Goal: Communication & Community: Answer question/provide support

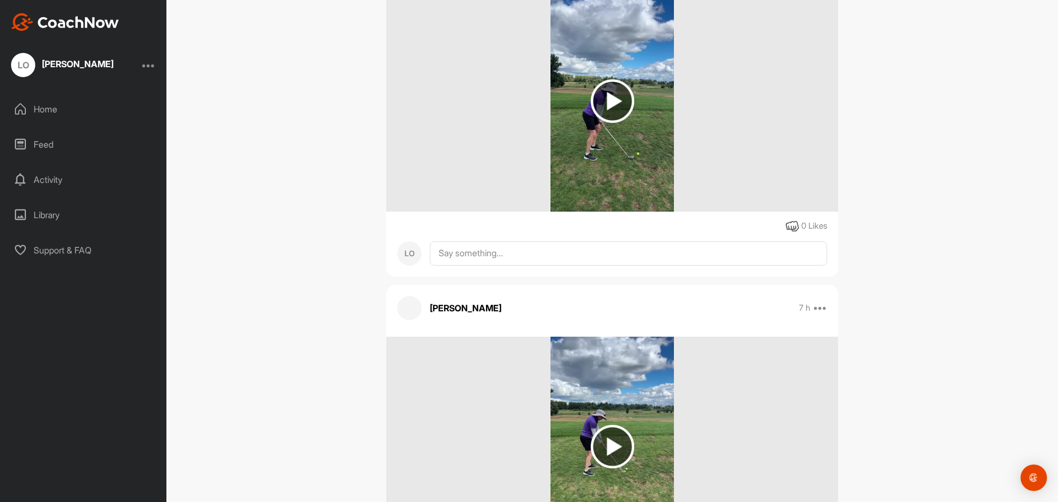
scroll to position [2203, 0]
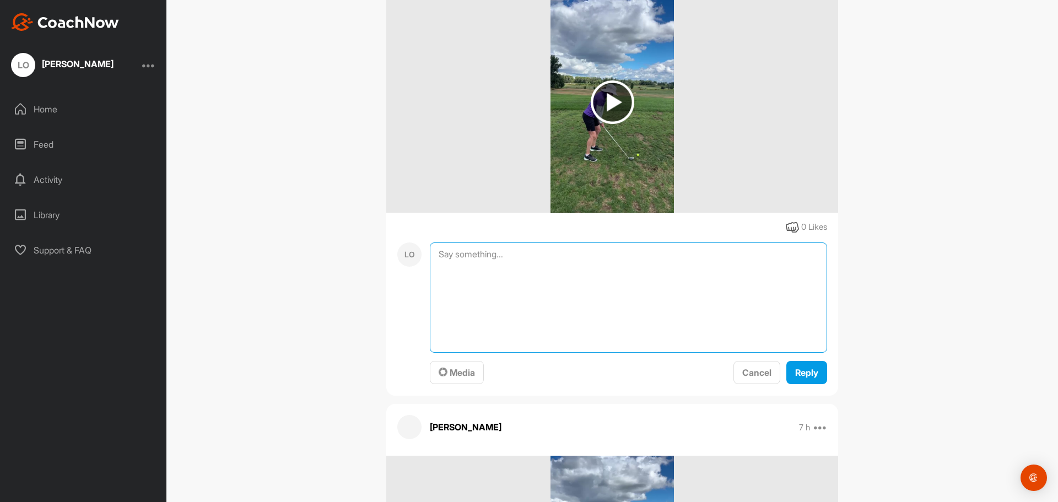
click at [518, 242] on textarea at bounding box center [628, 297] width 397 height 110
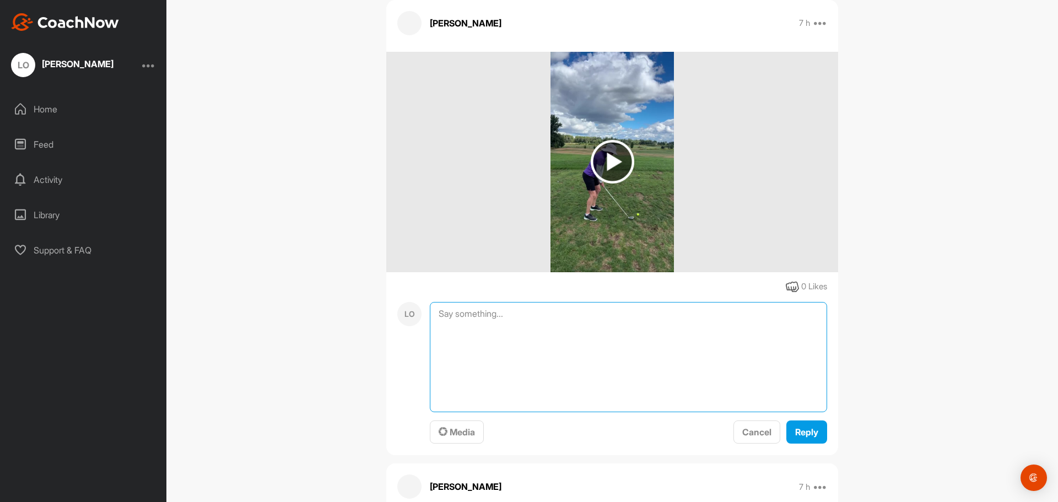
scroll to position [2148, 0]
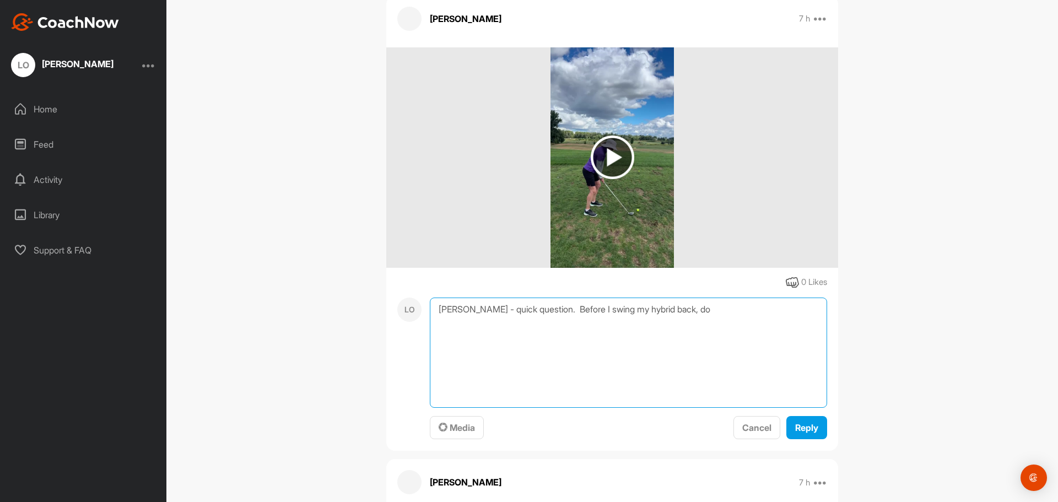
click at [566, 297] on textarea "Katie - quick question. Before I swing my hybrid back, do" at bounding box center [628, 352] width 397 height 110
type textarea "[PERSON_NAME] - quick question. Before I start my golf backswing with the hybri…"
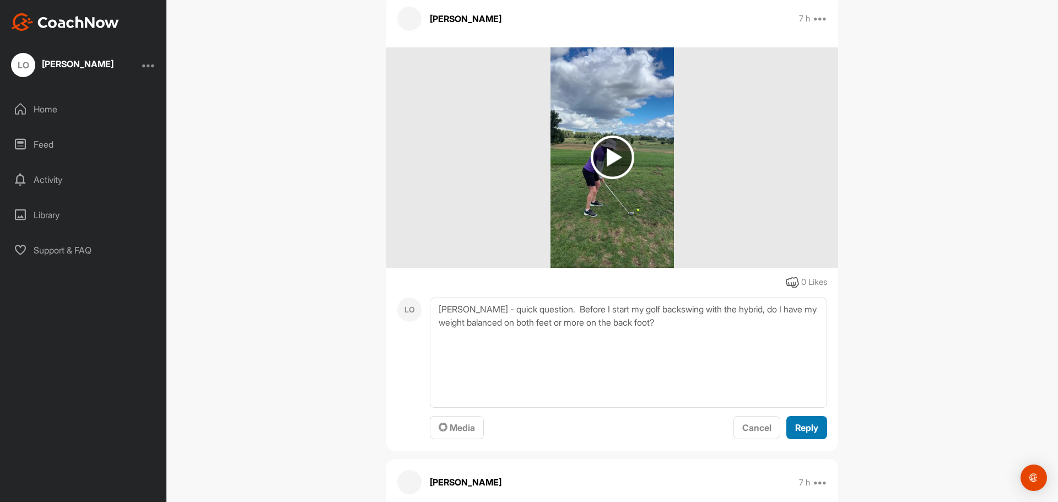
click at [804, 422] on span "Reply" at bounding box center [806, 427] width 23 height 11
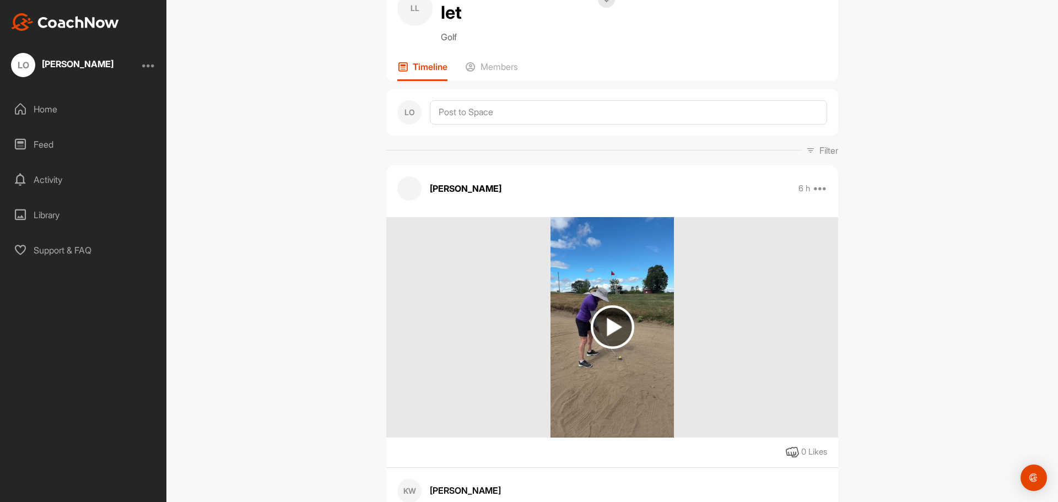
scroll to position [0, 0]
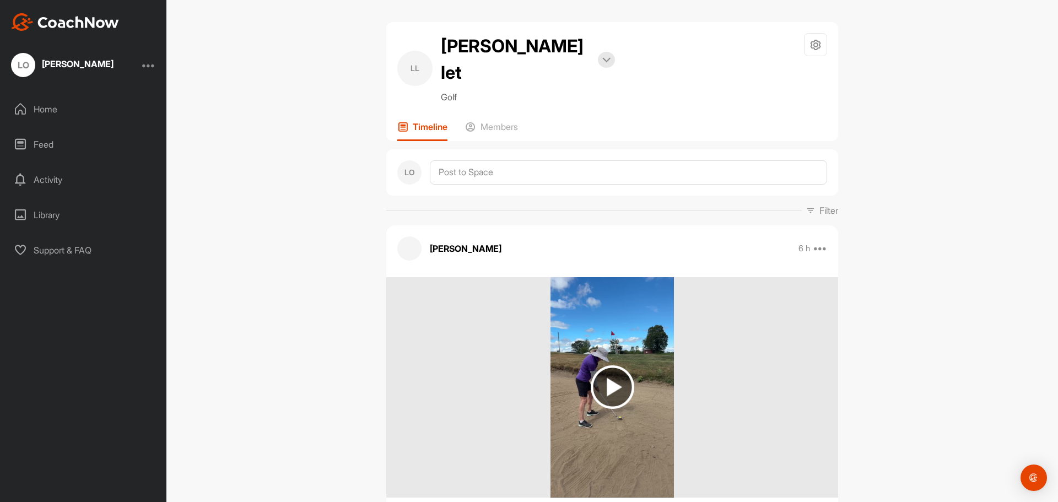
click at [152, 68] on div at bounding box center [148, 64] width 13 height 13
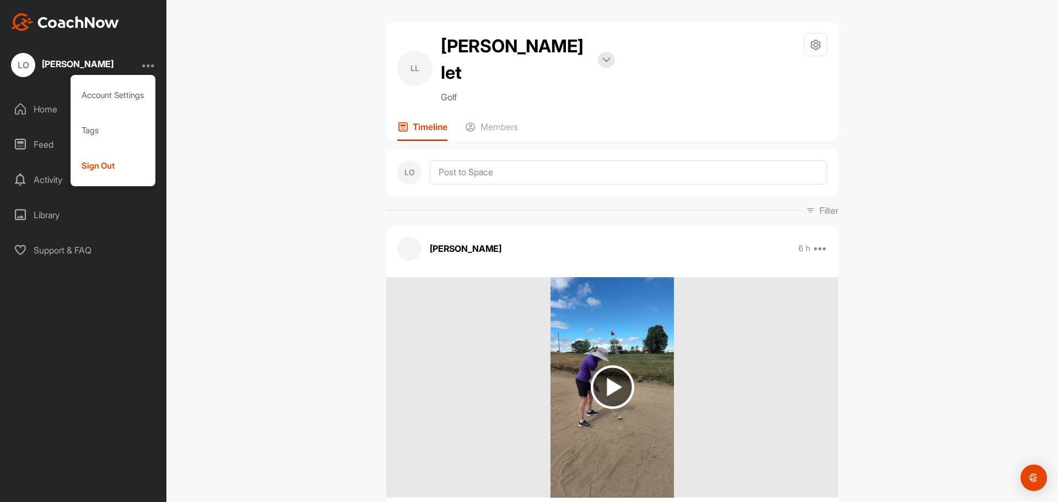
click at [215, 165] on div "LL Lori O let Bookings Golf Space Settings Your Notifications Leave Space Timel…" at bounding box center [611, 251] width 891 height 502
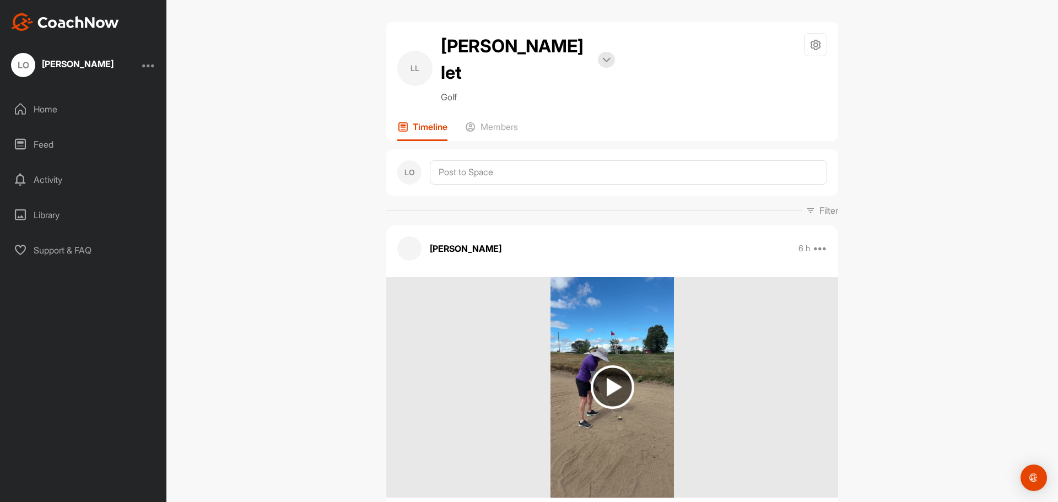
click at [56, 253] on div "Support & FAQ" at bounding box center [83, 250] width 155 height 28
click at [48, 21] on img at bounding box center [65, 22] width 108 height 18
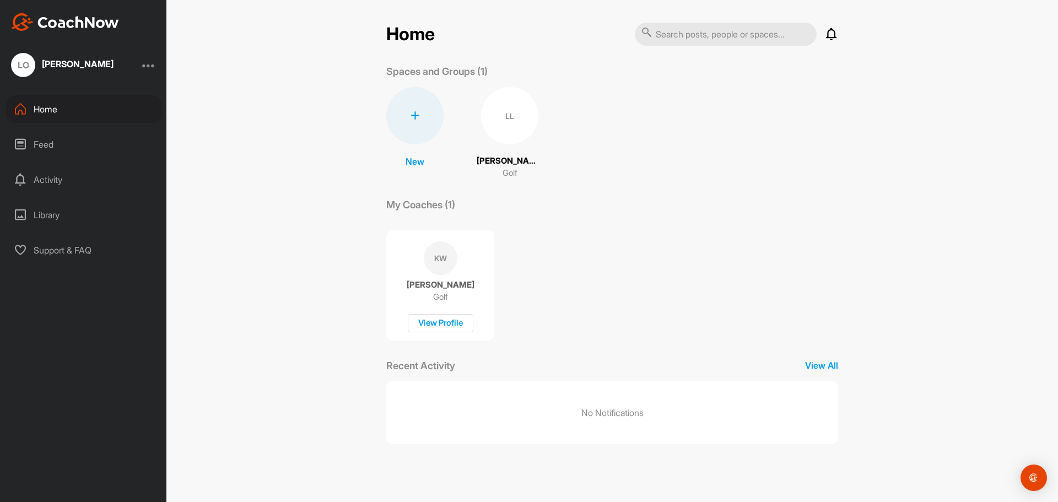
click at [444, 289] on p "[PERSON_NAME]" at bounding box center [441, 284] width 68 height 11
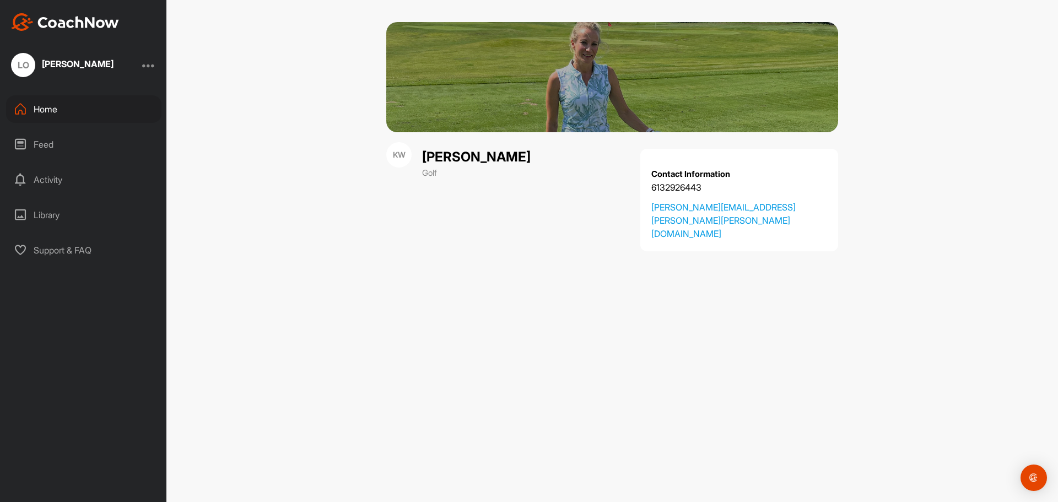
click at [43, 119] on div "Home" at bounding box center [83, 109] width 155 height 28
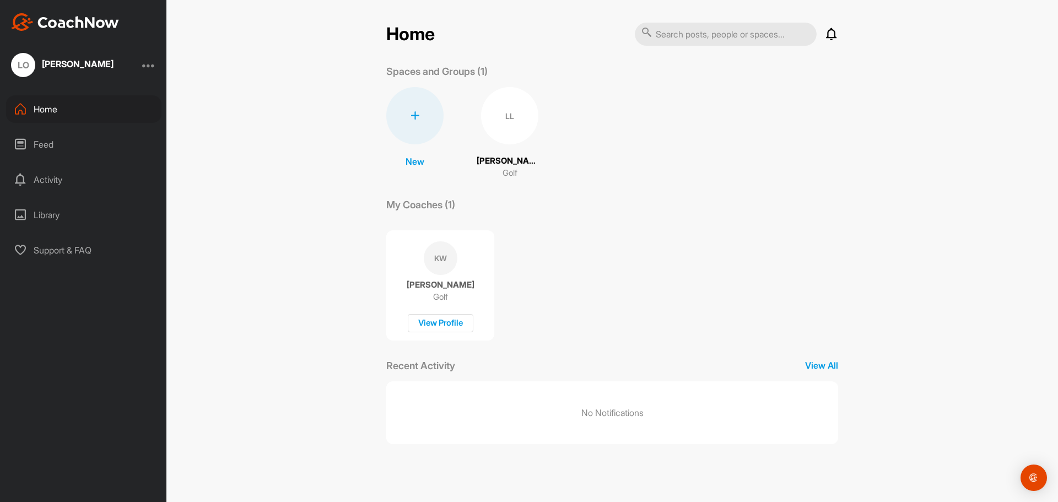
click at [506, 127] on div "LL" at bounding box center [509, 115] width 57 height 57
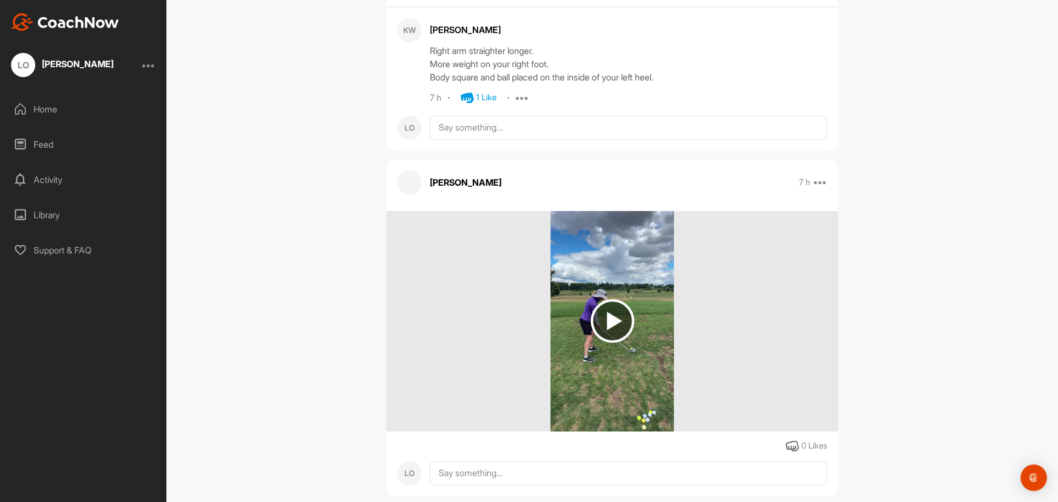
scroll to position [1653, 0]
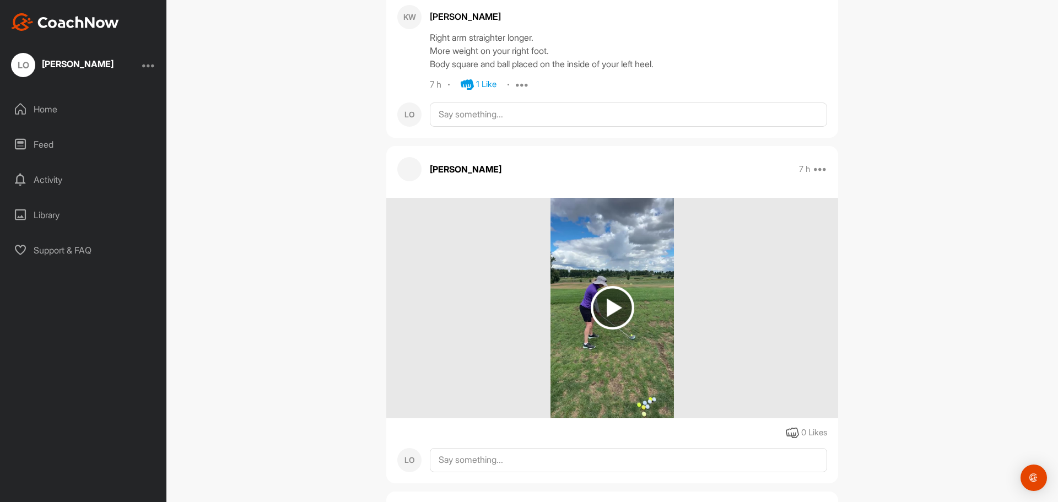
click at [604, 286] on img at bounding box center [613, 308] width 44 height 44
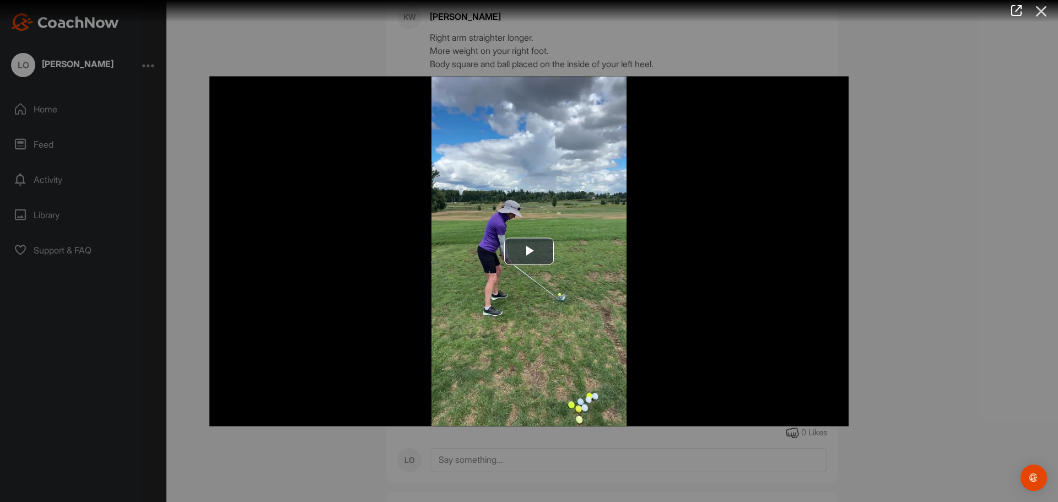
click at [1043, 7] on icon at bounding box center [1040, 11] width 25 height 20
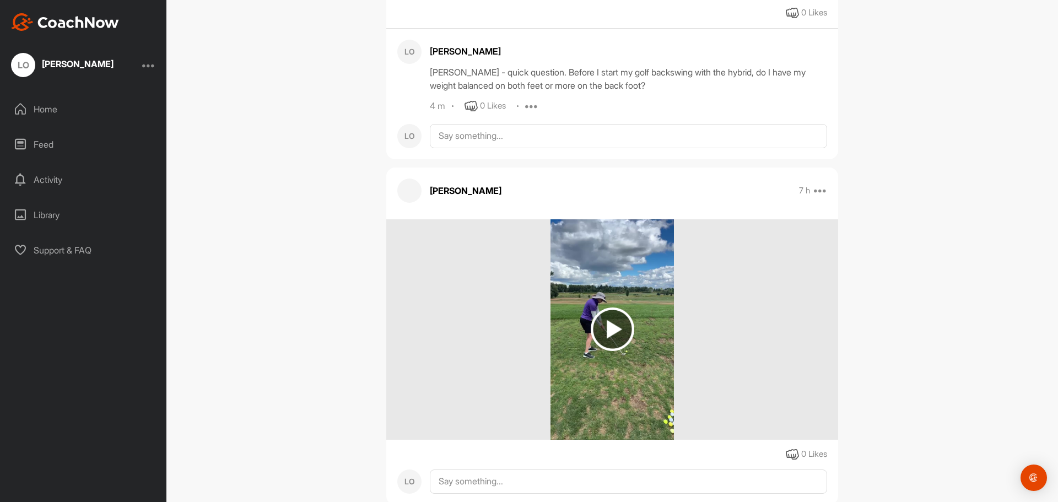
scroll to position [2428, 0]
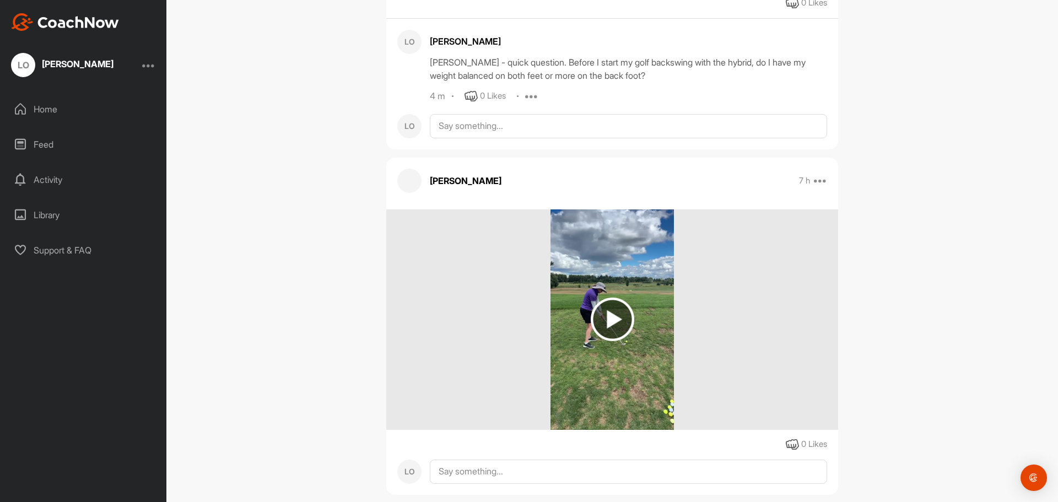
click at [614, 297] on img at bounding box center [613, 319] width 44 height 44
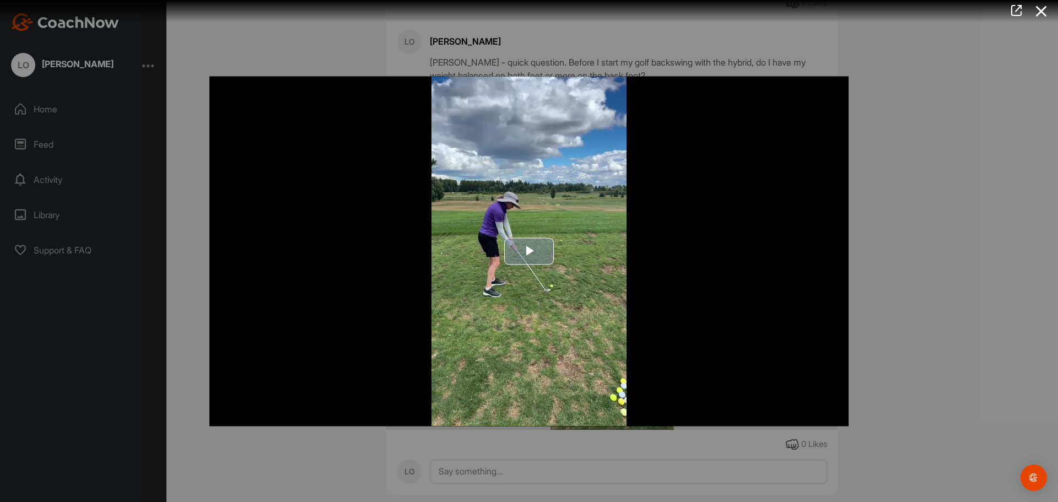
click at [529, 251] on span "Video Player" at bounding box center [529, 251] width 0 height 0
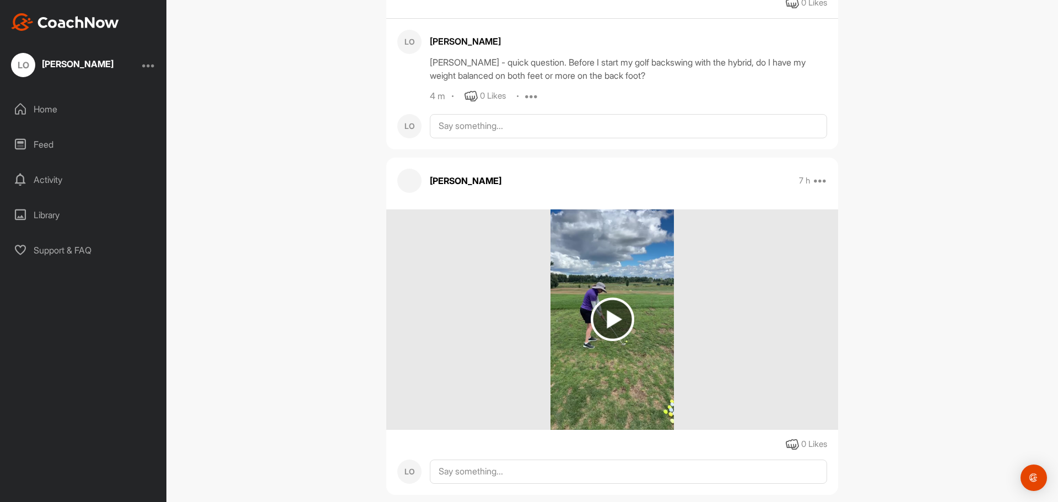
scroll to position [2097, 0]
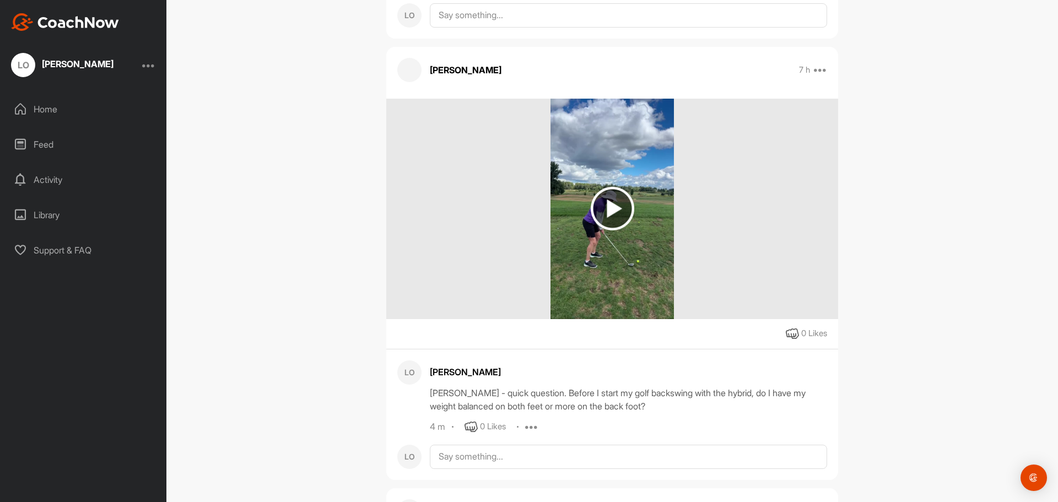
click at [609, 187] on img at bounding box center [613, 209] width 44 height 44
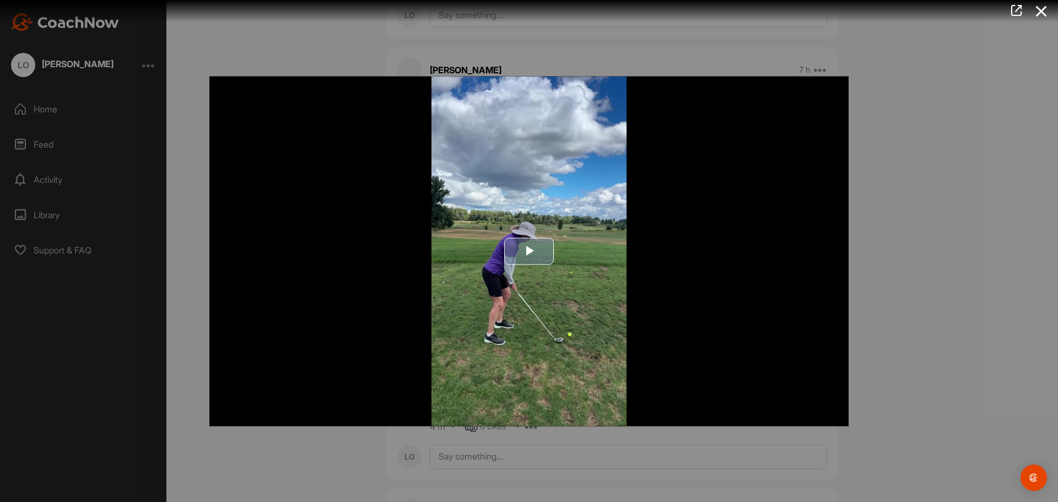
click at [529, 251] on span "Video Player" at bounding box center [529, 251] width 0 height 0
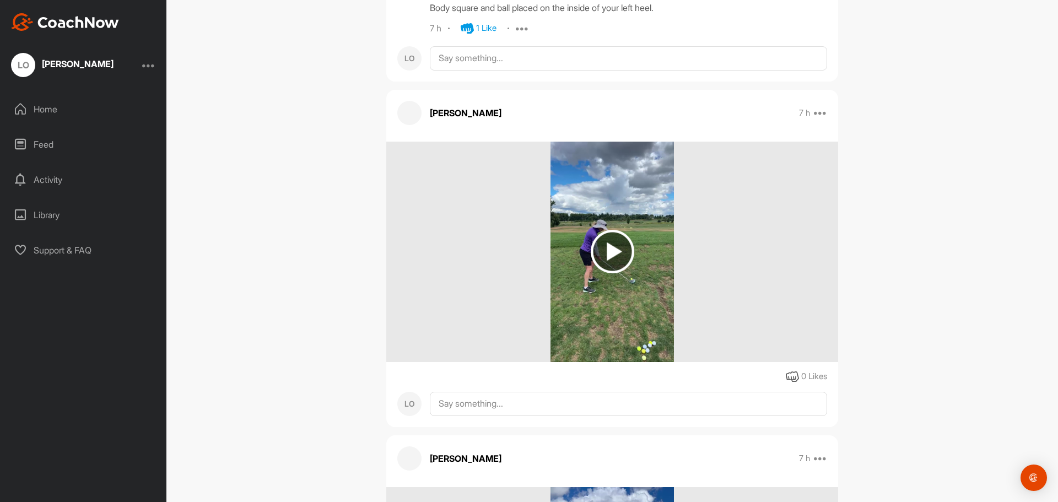
scroll to position [1712, 0]
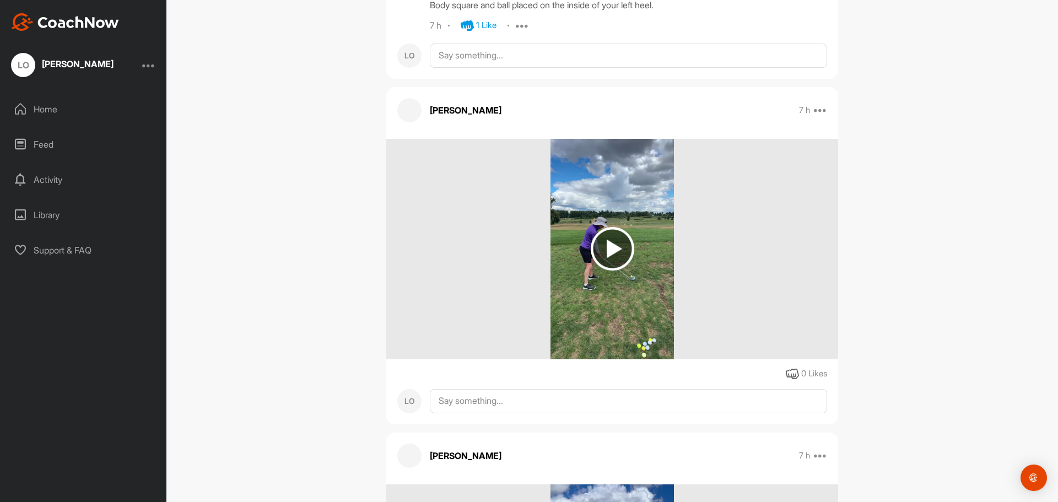
click at [600, 227] on img at bounding box center [613, 249] width 44 height 44
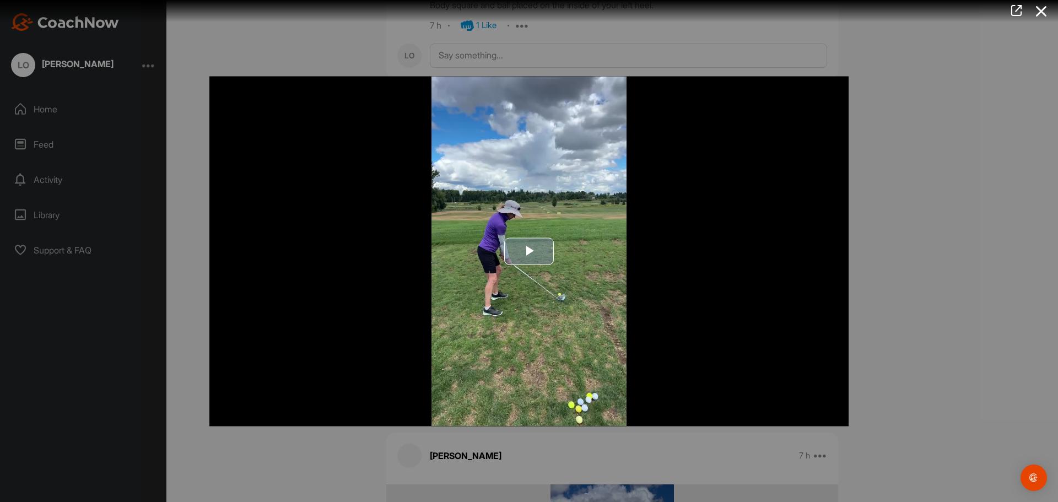
click at [529, 251] on span "Video Player" at bounding box center [529, 251] width 0 height 0
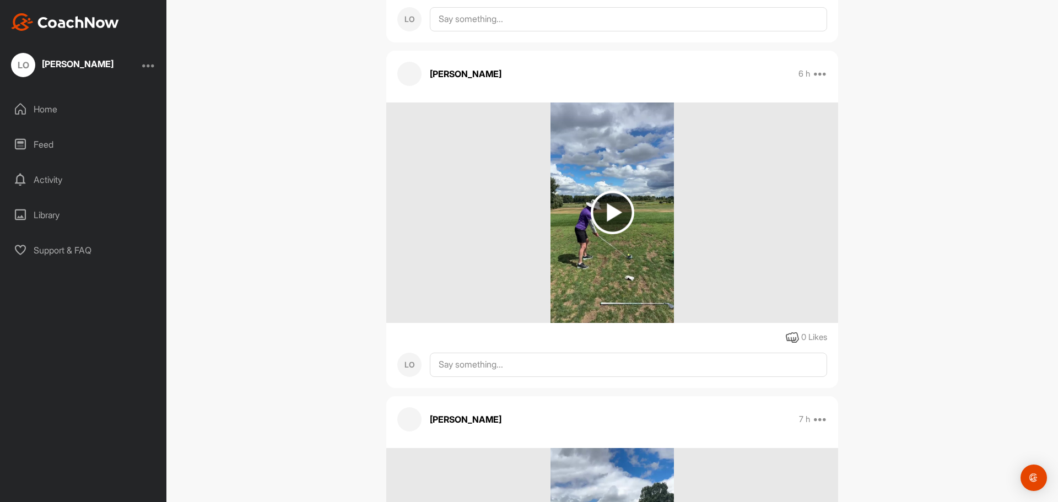
scroll to position [830, 0]
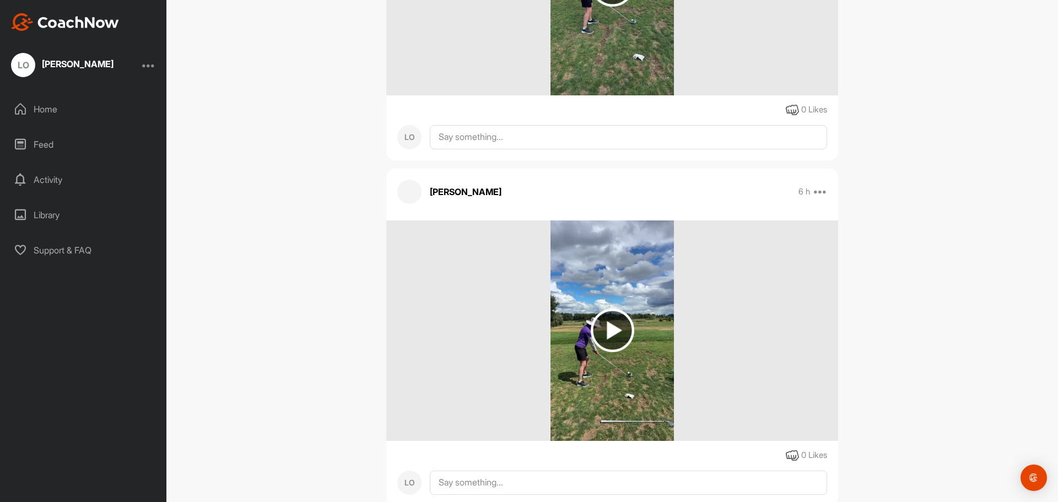
click at [606, 308] on img at bounding box center [613, 330] width 44 height 44
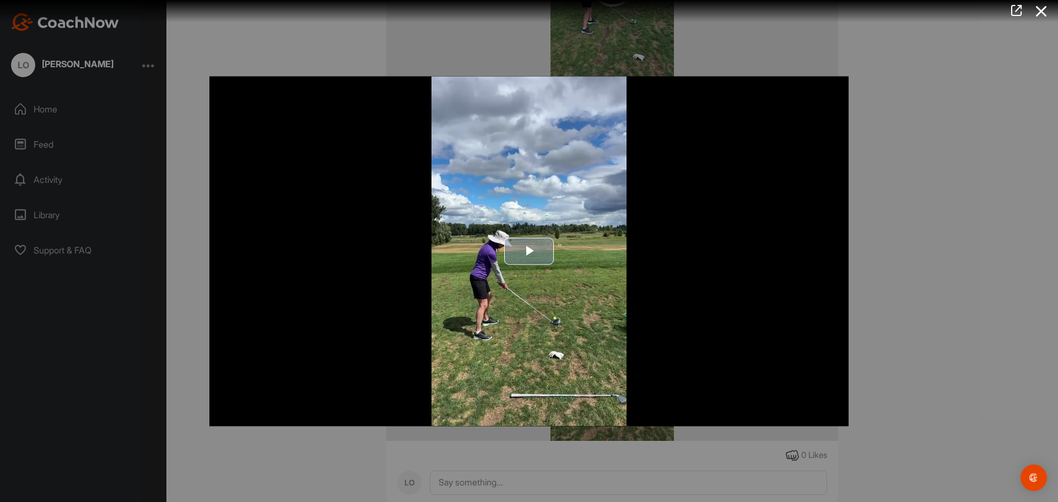
click at [529, 251] on span "Video Player" at bounding box center [529, 251] width 0 height 0
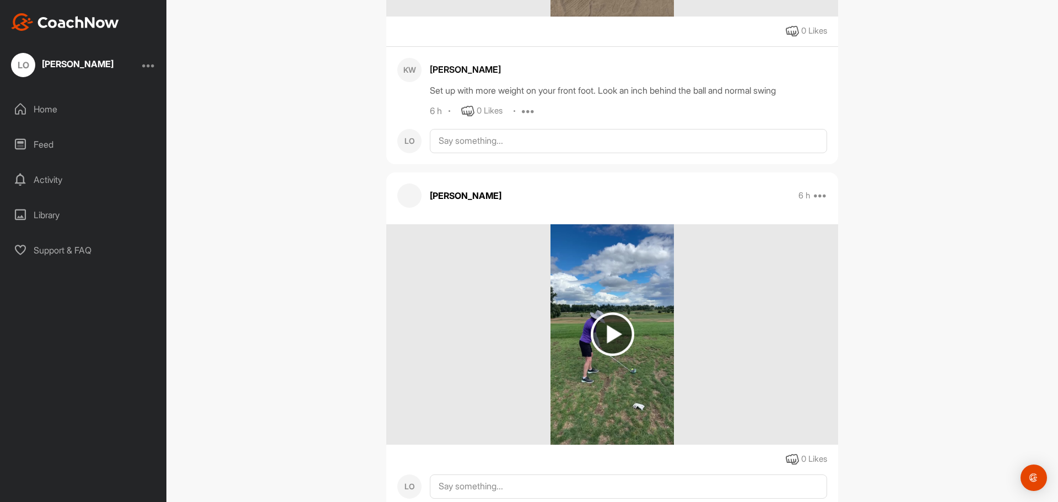
scroll to position [500, 0]
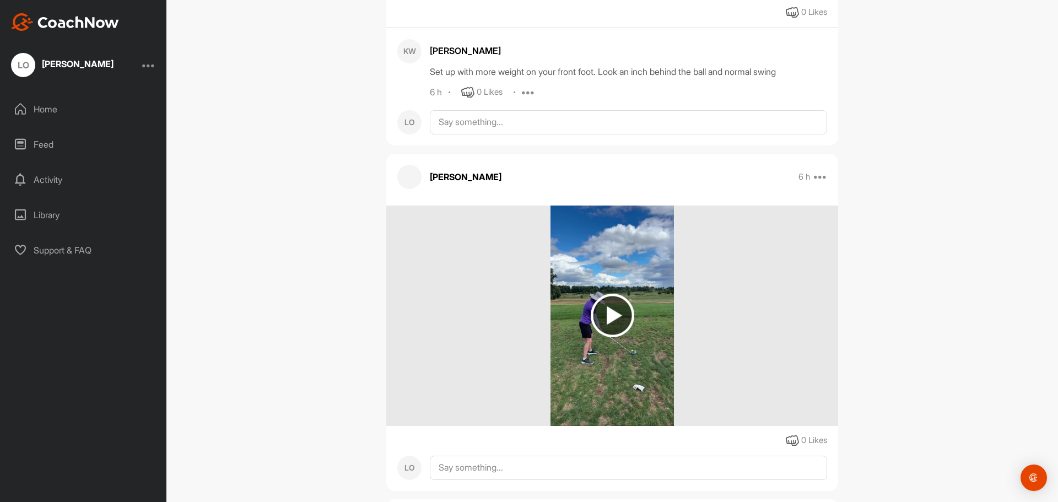
click at [607, 294] on img at bounding box center [613, 316] width 44 height 44
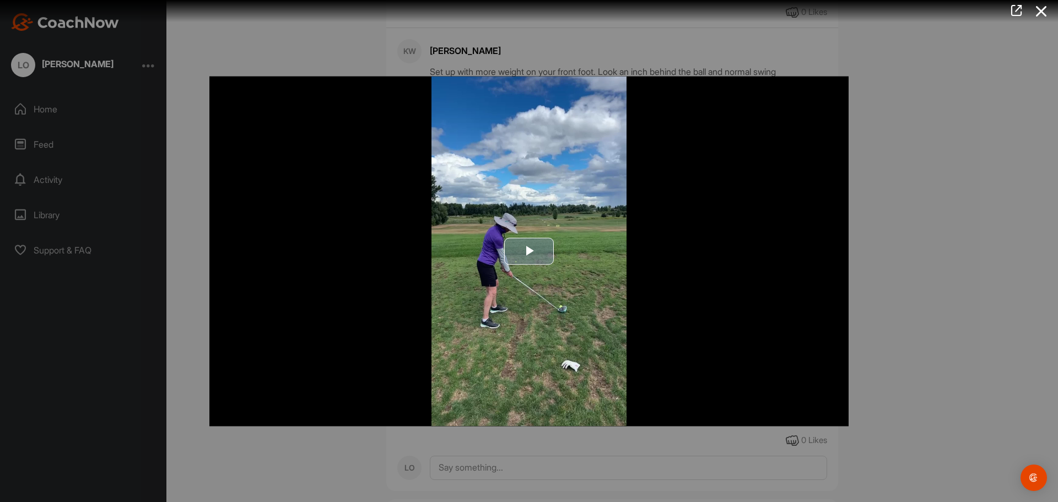
click at [529, 251] on span "Video Player" at bounding box center [529, 251] width 0 height 0
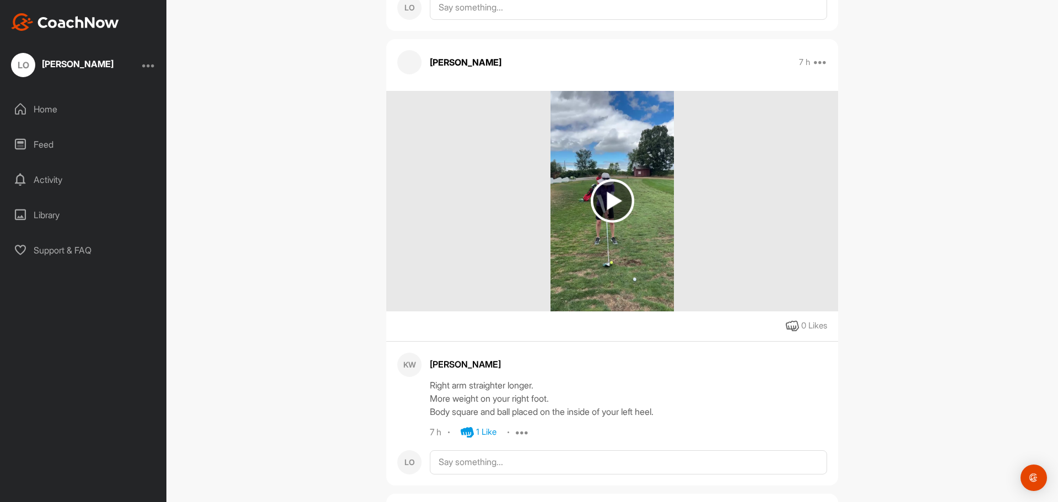
scroll to position [1271, 0]
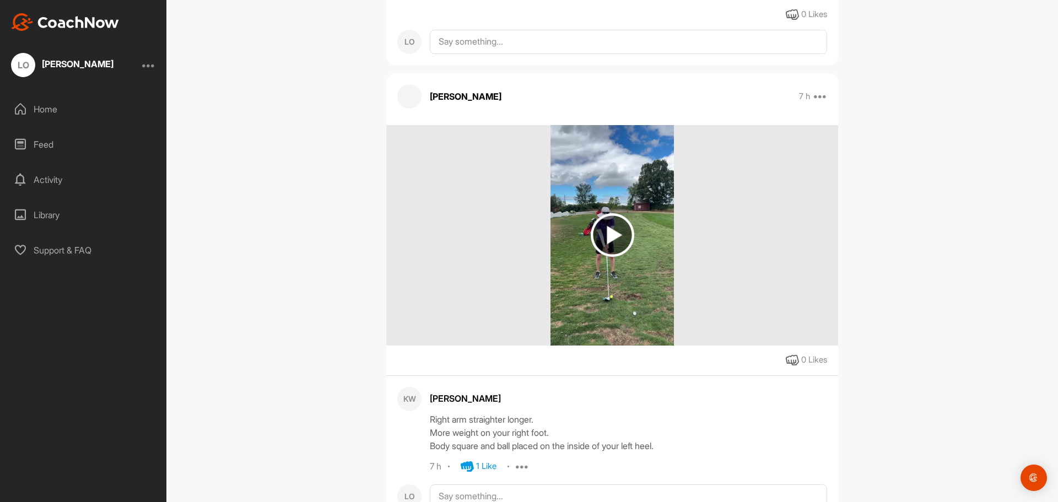
click at [606, 213] on img at bounding box center [613, 235] width 44 height 44
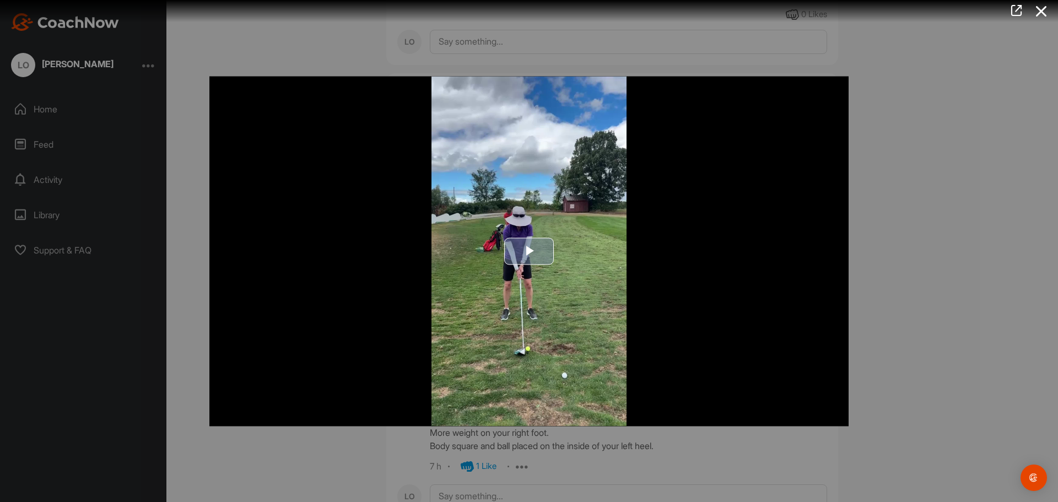
click at [529, 251] on span "Video Player" at bounding box center [529, 251] width 0 height 0
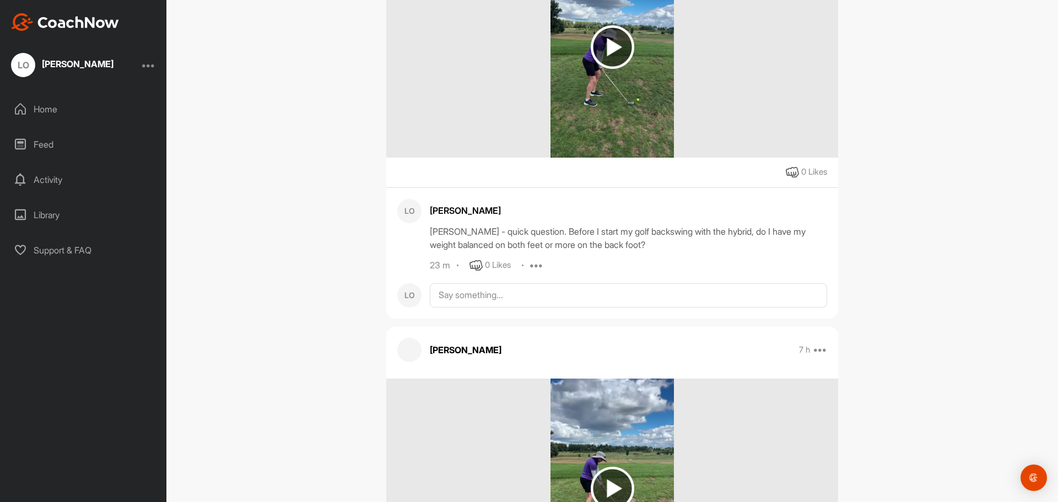
scroll to position [2369, 0]
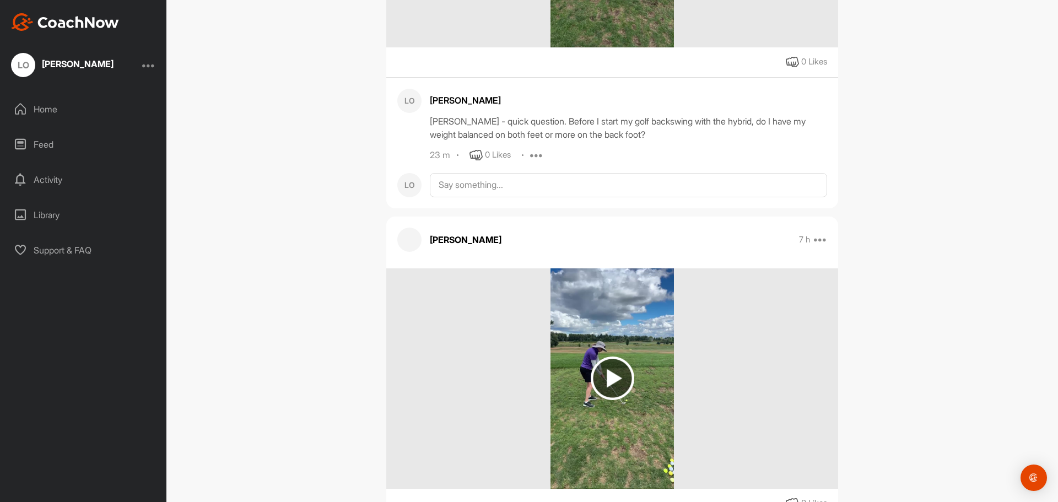
click at [487, 115] on div "[PERSON_NAME] - quick question. Before I start my golf backswing with the hybri…" at bounding box center [628, 128] width 397 height 26
click at [533, 149] on icon at bounding box center [536, 155] width 13 height 13
click at [529, 222] on p "Delete" at bounding box center [539, 228] width 24 height 12
